Goal: Information Seeking & Learning: Check status

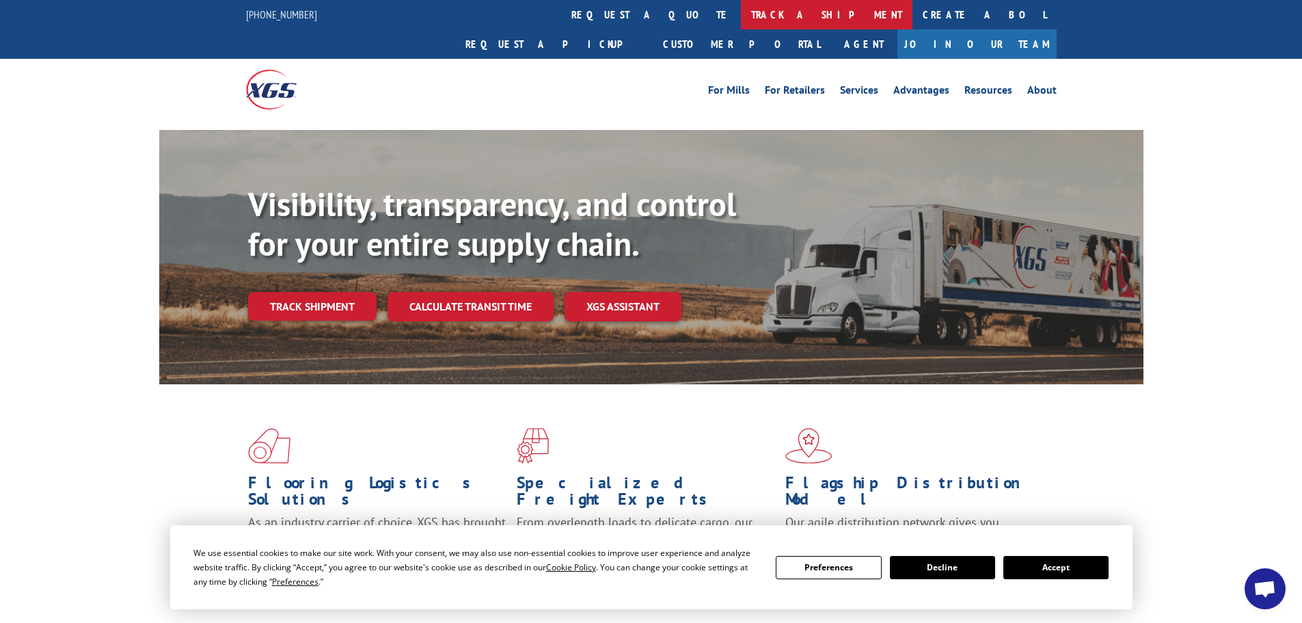
click at [741, 12] on link "track a shipment" at bounding box center [827, 14] width 172 height 29
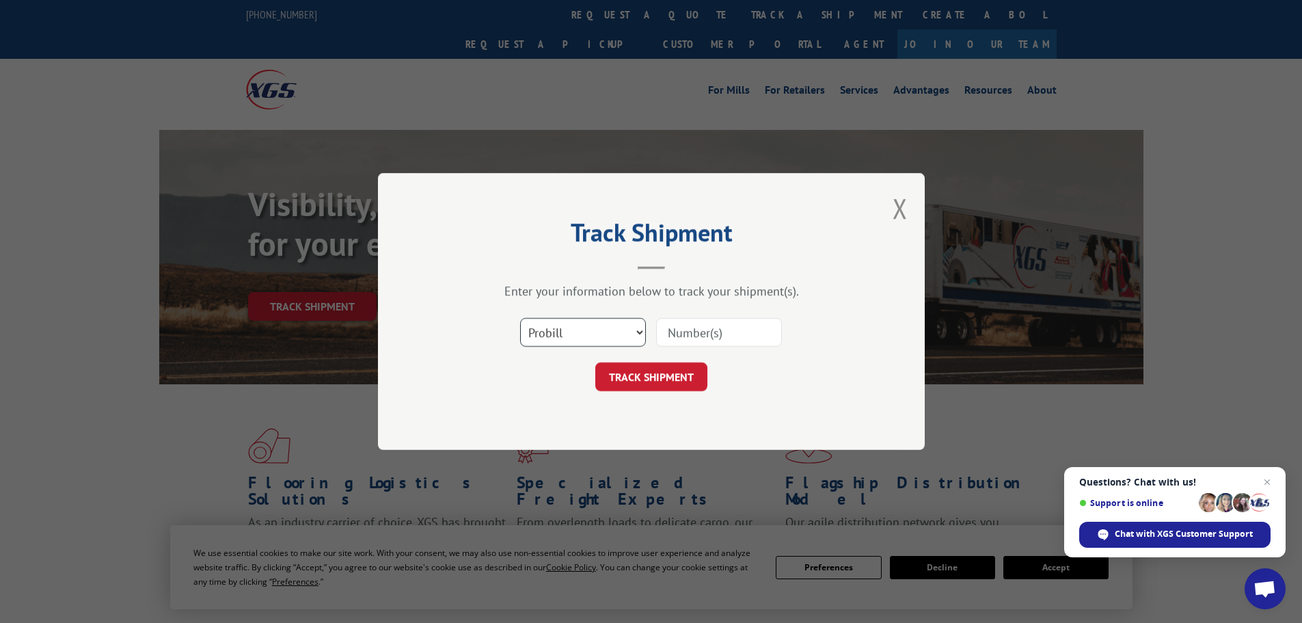
click at [618, 329] on select "Select category... Probill BOL PO" at bounding box center [583, 332] width 126 height 29
select select "bol"
click at [520, 318] on select "Select category... Probill BOL PO" at bounding box center [583, 332] width 126 height 29
click at [695, 341] on input at bounding box center [719, 332] width 126 height 29
paste input "5609165"
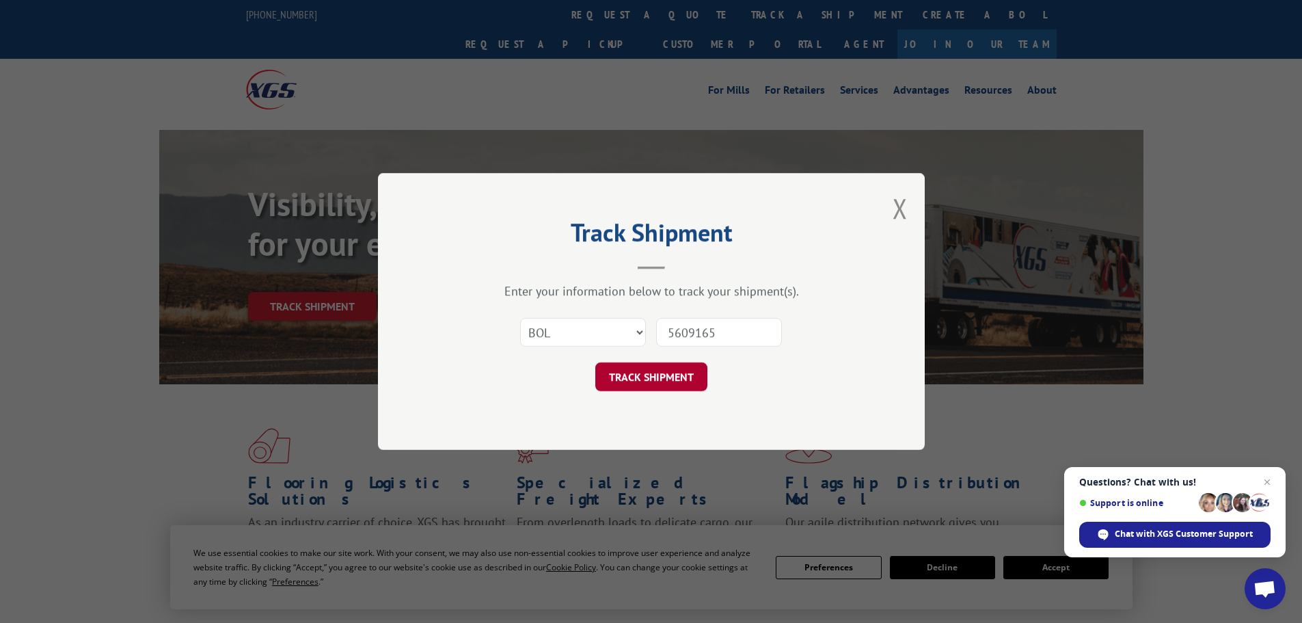
type input "5609165"
click at [642, 368] on button "TRACK SHIPMENT" at bounding box center [651, 376] width 112 height 29
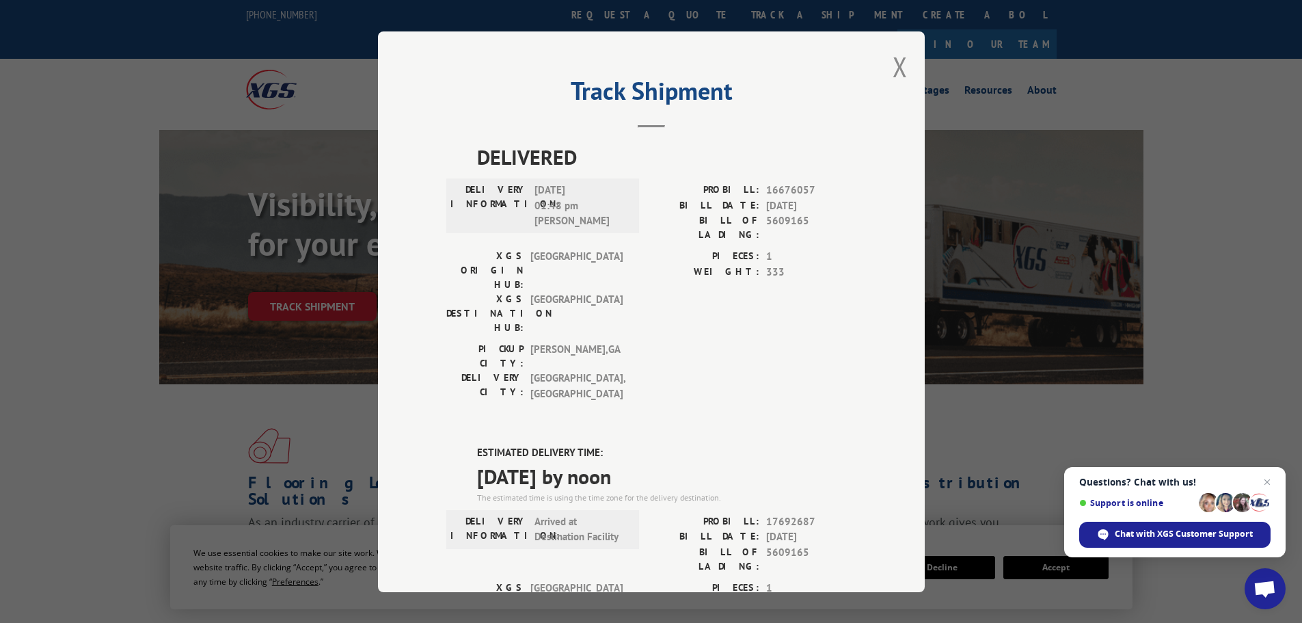
click at [163, 218] on div "Track Shipment DELIVERED DELIVERY INFORMATION: [DATE] 01:48 pm [PERSON_NAME]: 1…" at bounding box center [651, 311] width 1302 height 623
